Goal: Transaction & Acquisition: Purchase product/service

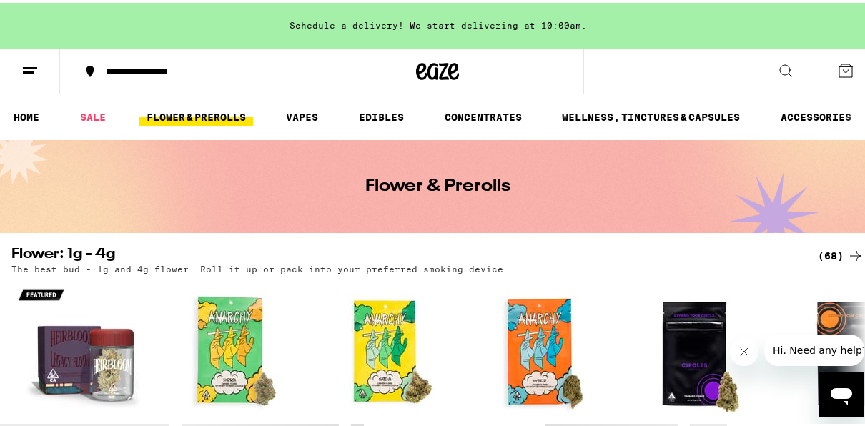
click at [192, 114] on link "FLOWER & PREROLLS" at bounding box center [196, 114] width 114 height 17
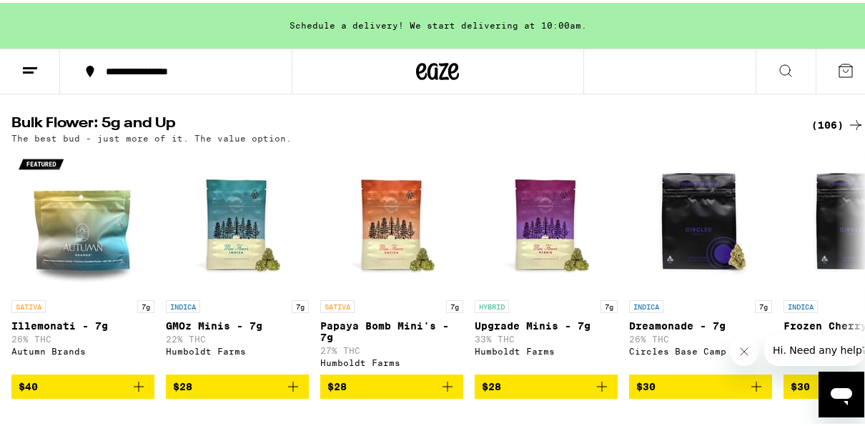
scroll to position [486, 0]
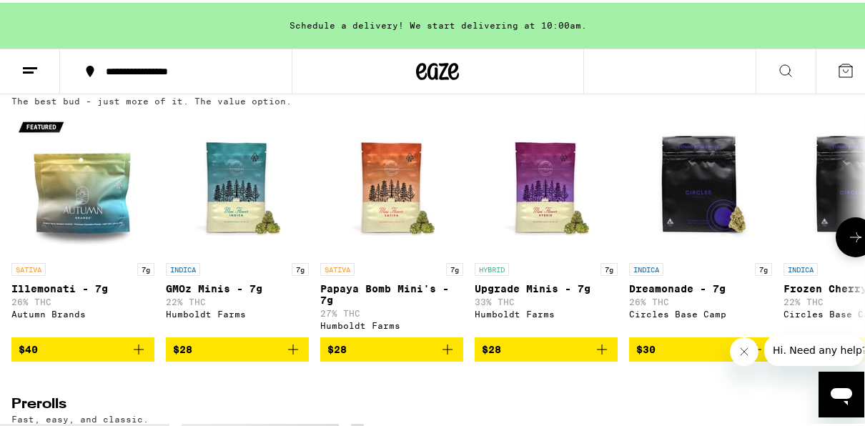
click at [847, 243] on icon at bounding box center [855, 234] width 17 height 17
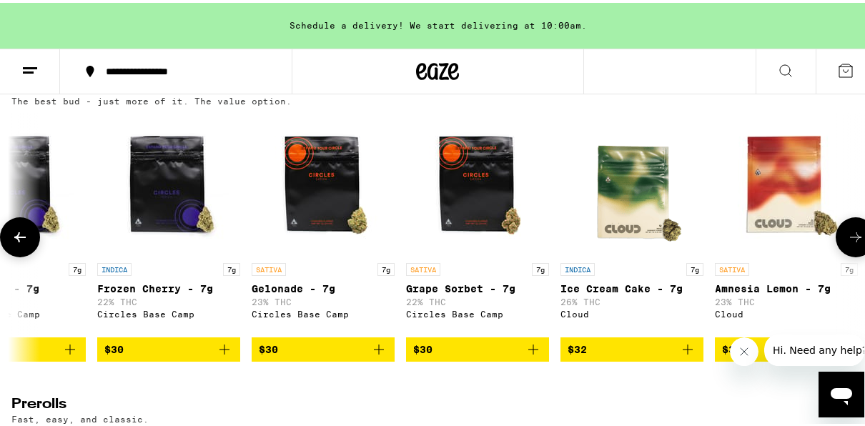
click at [847, 243] on icon at bounding box center [855, 234] width 17 height 17
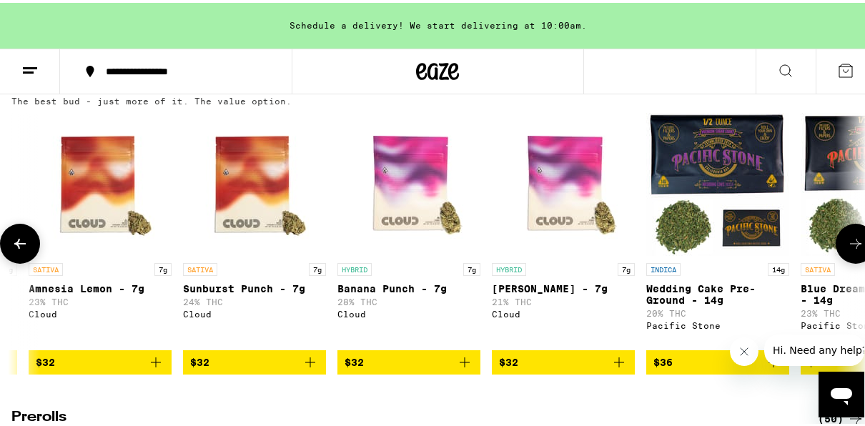
click at [847, 250] on icon at bounding box center [855, 240] width 17 height 17
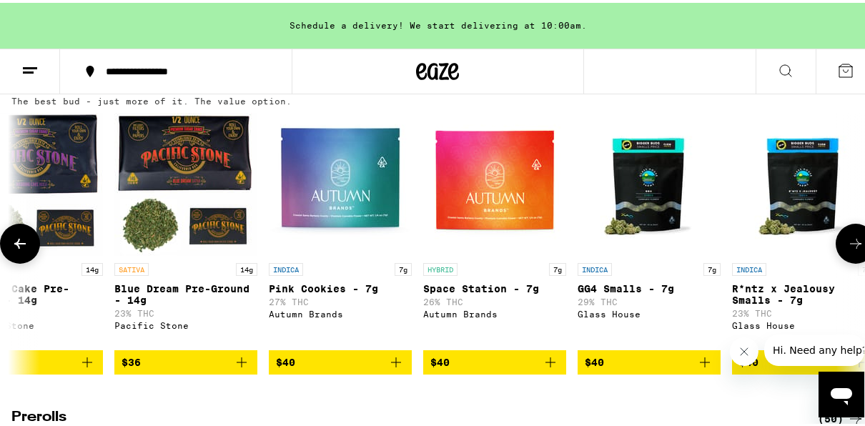
click at [847, 250] on icon at bounding box center [855, 240] width 17 height 17
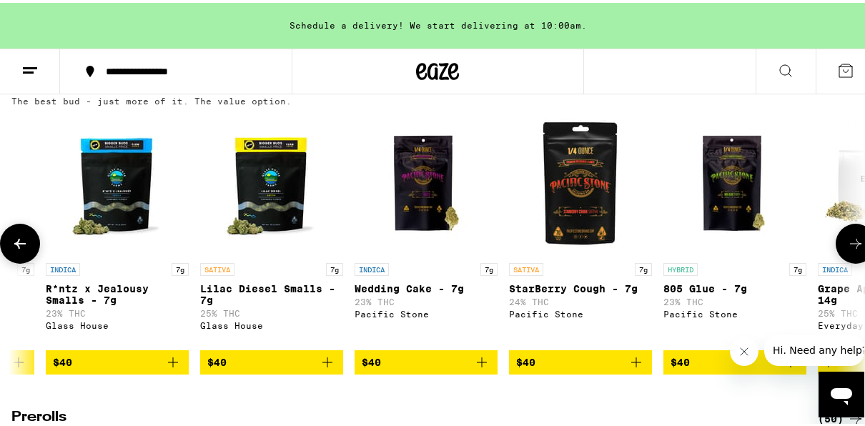
click at [847, 250] on icon at bounding box center [855, 240] width 17 height 17
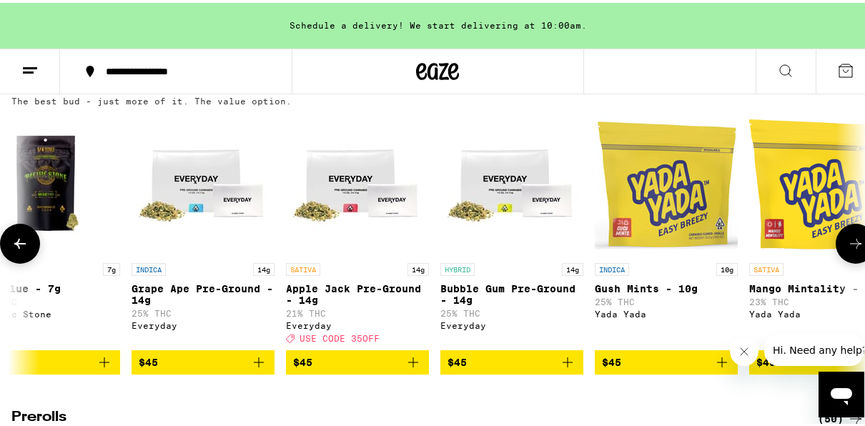
click at [847, 250] on icon at bounding box center [855, 240] width 17 height 17
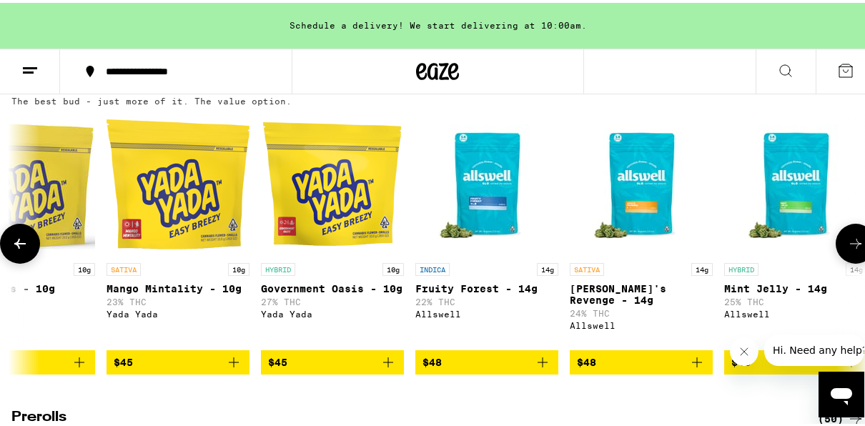
scroll to position [0, 4118]
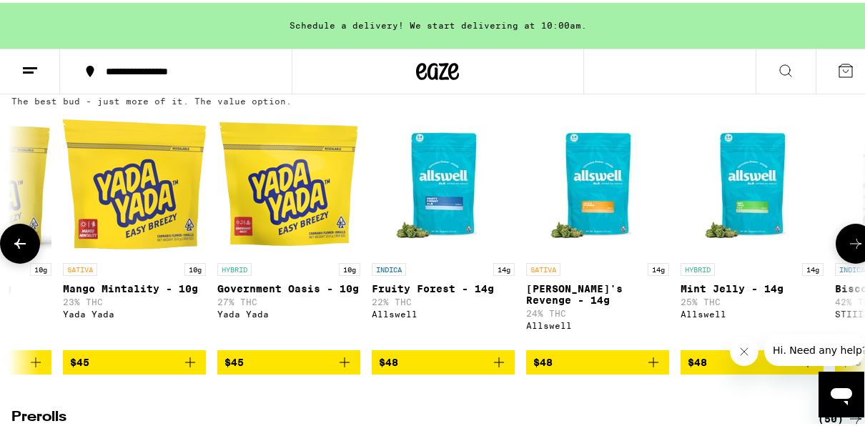
click at [10, 254] on button at bounding box center [20, 241] width 40 height 40
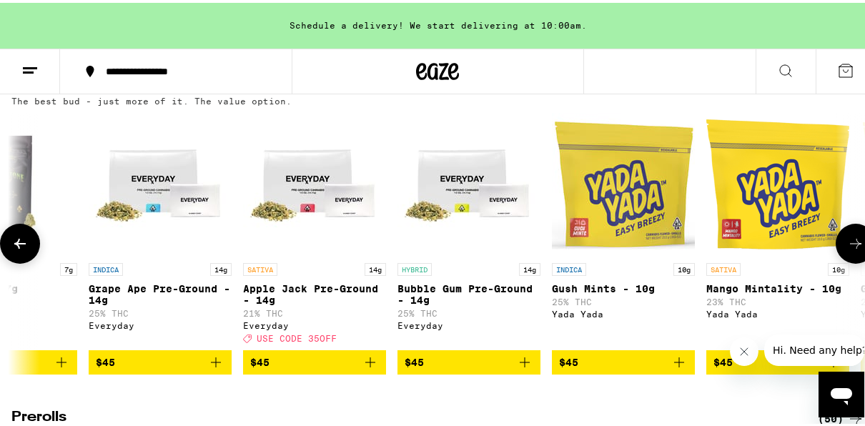
scroll to position [0, 3432]
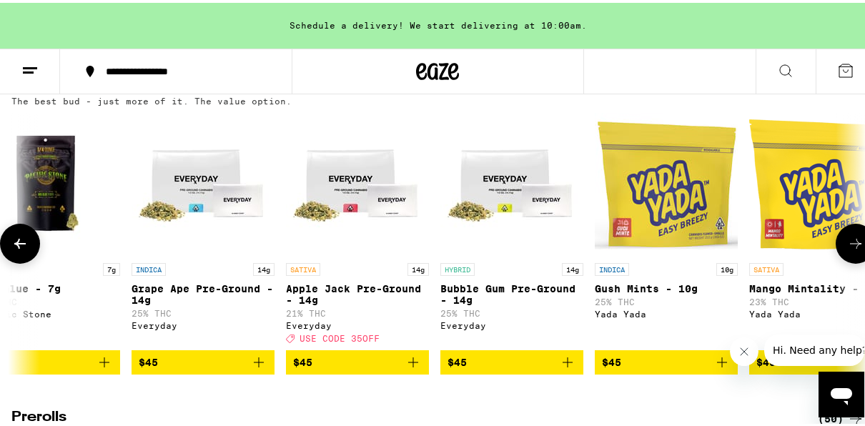
click at [843, 249] on button at bounding box center [856, 241] width 40 height 40
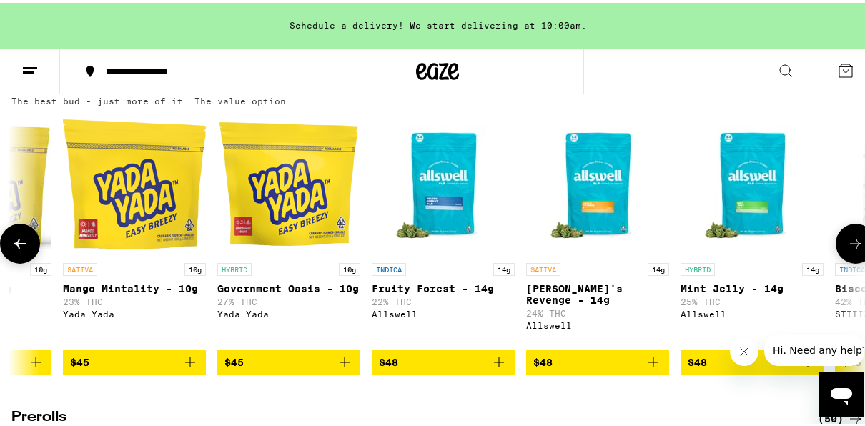
click at [843, 249] on button at bounding box center [856, 241] width 40 height 40
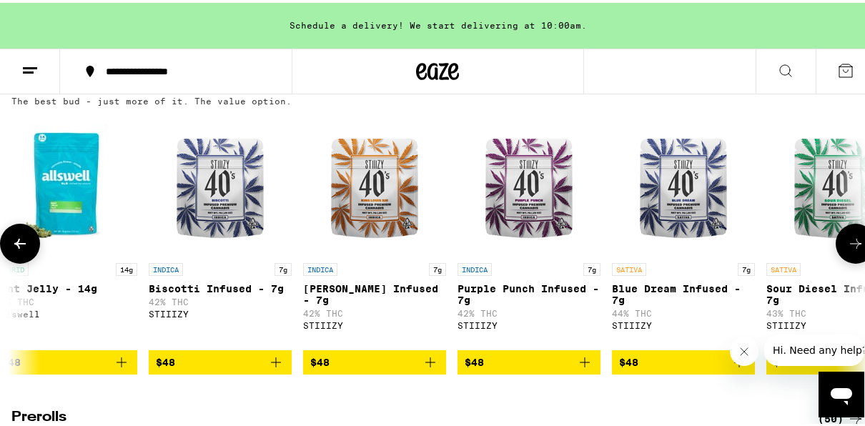
click at [843, 249] on button at bounding box center [856, 241] width 40 height 40
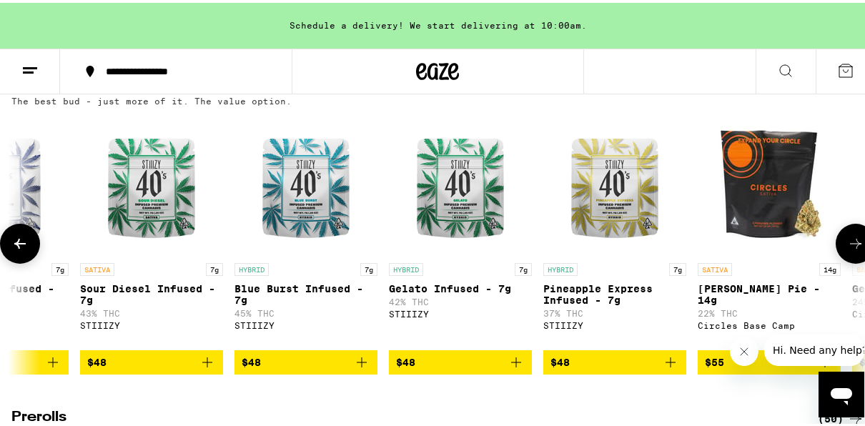
click at [843, 249] on button at bounding box center [856, 241] width 40 height 40
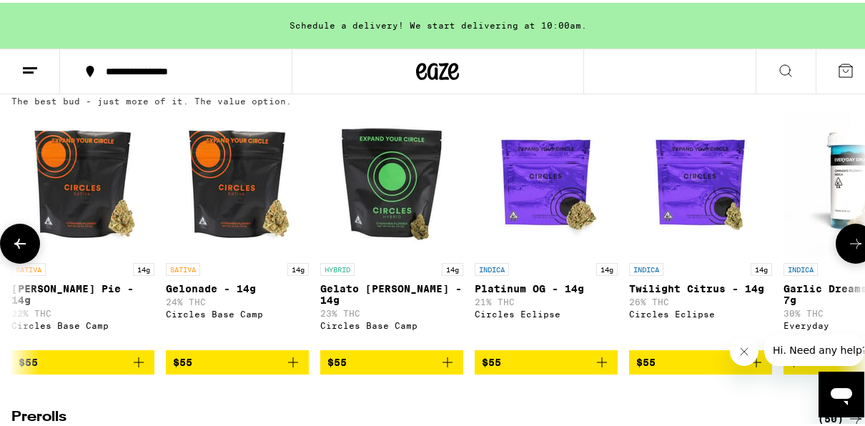
click at [843, 249] on button at bounding box center [856, 241] width 40 height 40
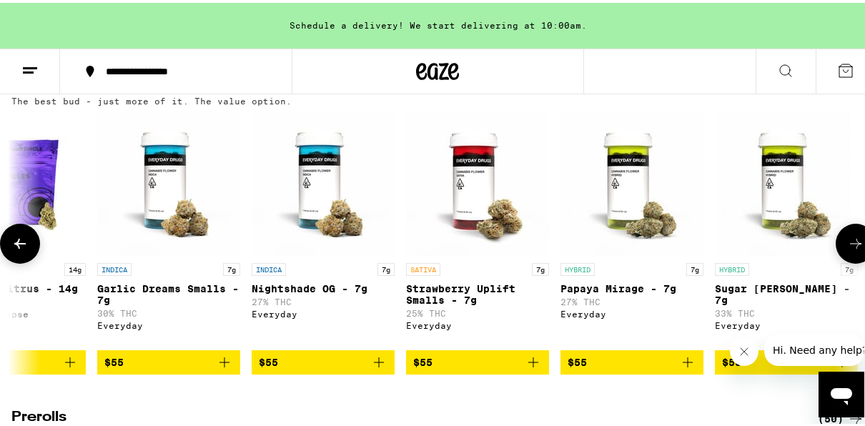
click at [843, 249] on button at bounding box center [856, 241] width 40 height 40
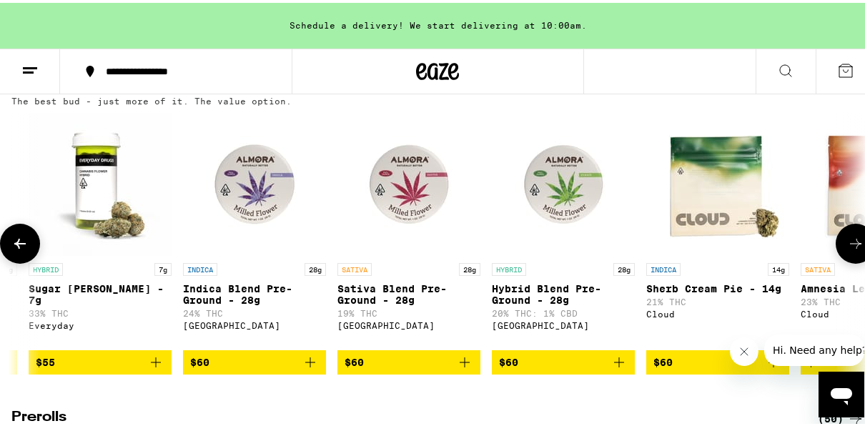
click at [843, 249] on button at bounding box center [856, 241] width 40 height 40
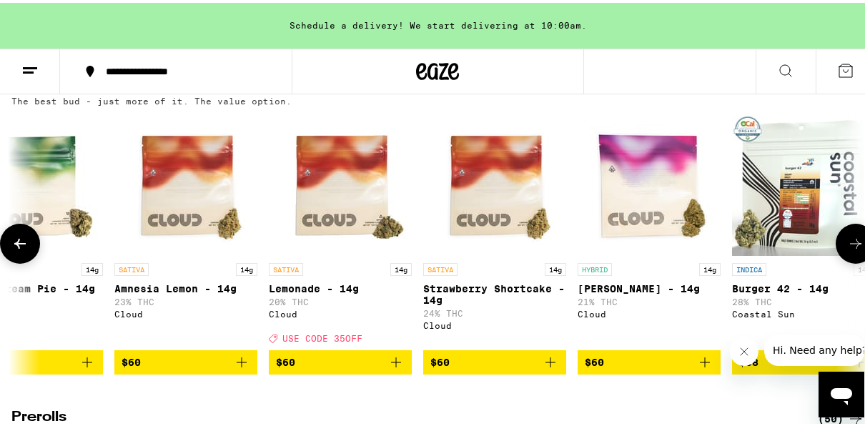
click at [843, 249] on button at bounding box center [856, 241] width 40 height 40
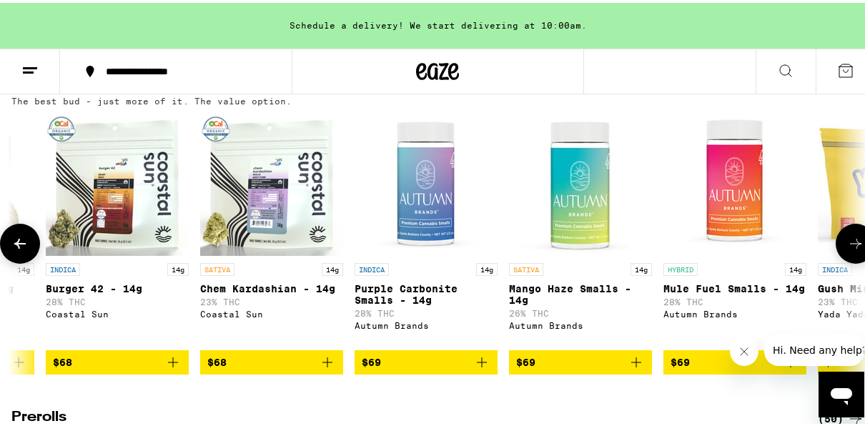
click at [843, 249] on button at bounding box center [856, 241] width 40 height 40
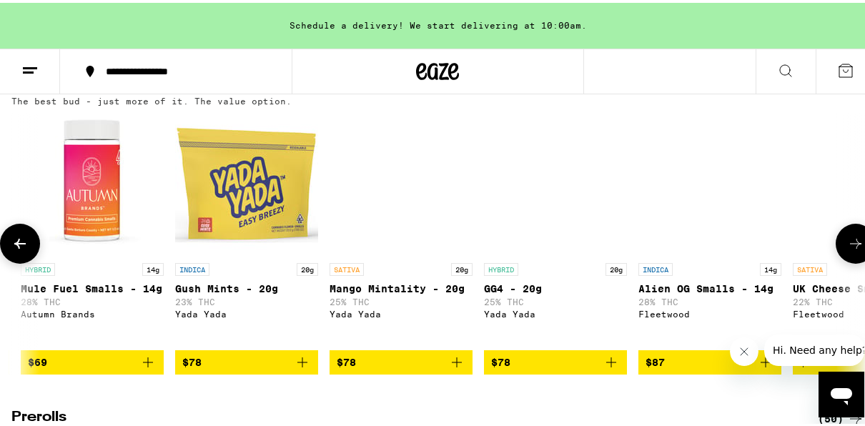
scroll to position [0, 9609]
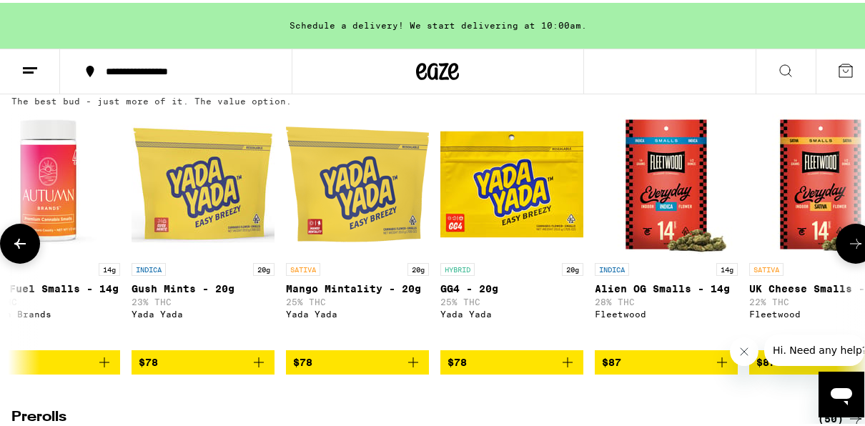
click at [843, 249] on button at bounding box center [856, 241] width 40 height 40
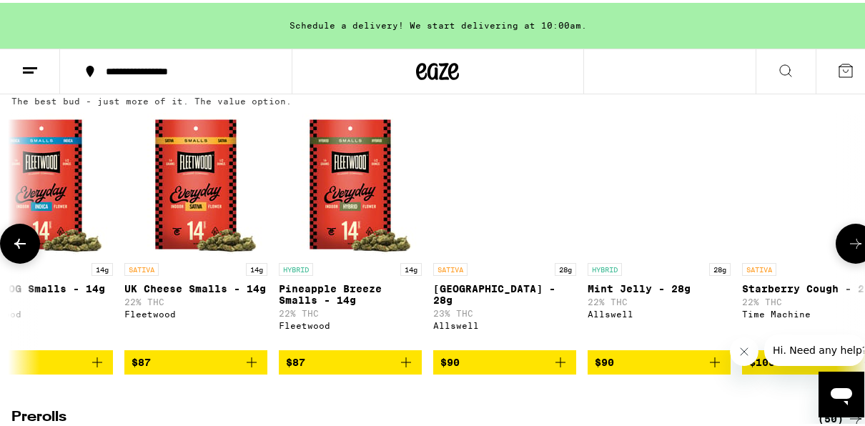
scroll to position [0, 10295]
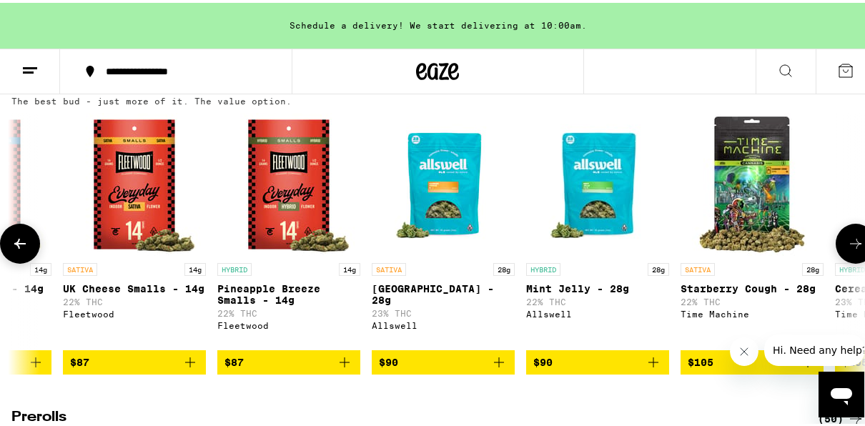
click at [843, 249] on button at bounding box center [856, 241] width 40 height 40
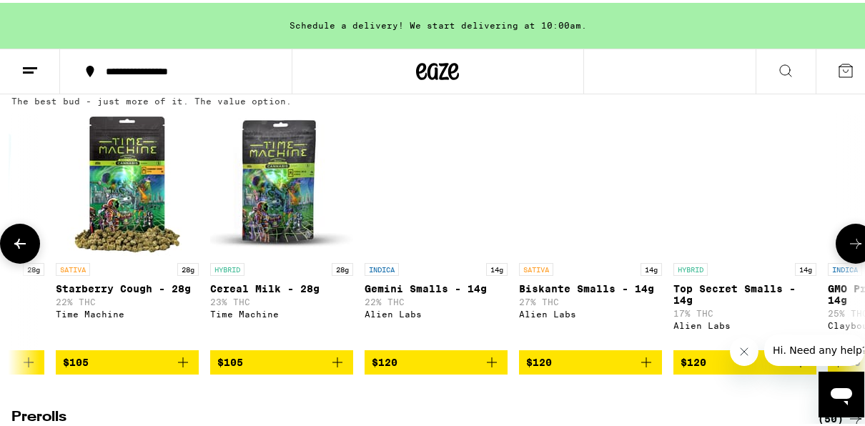
scroll to position [0, 10981]
